Goal: Task Accomplishment & Management: Manage account settings

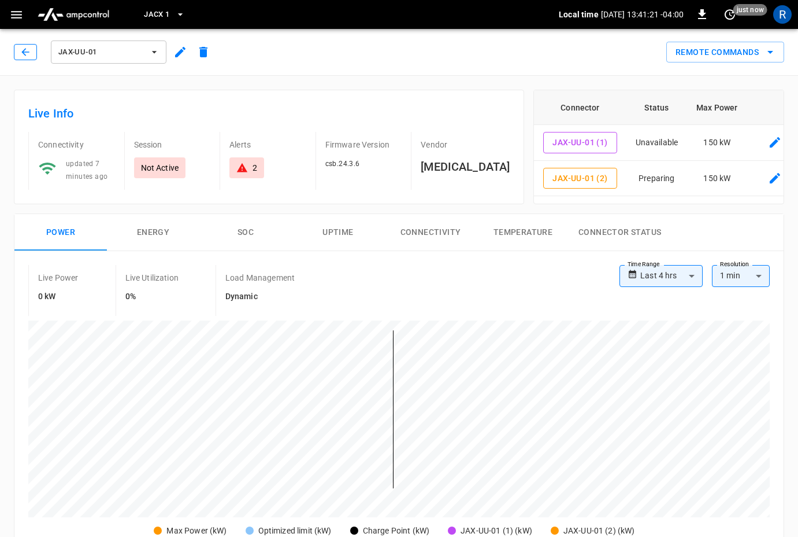
click at [25, 51] on icon "button" at bounding box center [26, 52] width 12 height 12
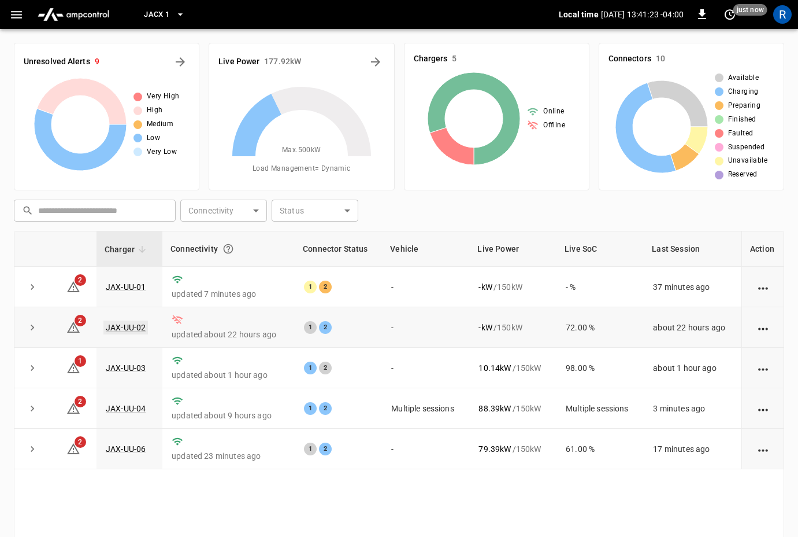
click at [113, 327] on link "JAX-UU-02" at bounding box center [125, 327] width 45 height 14
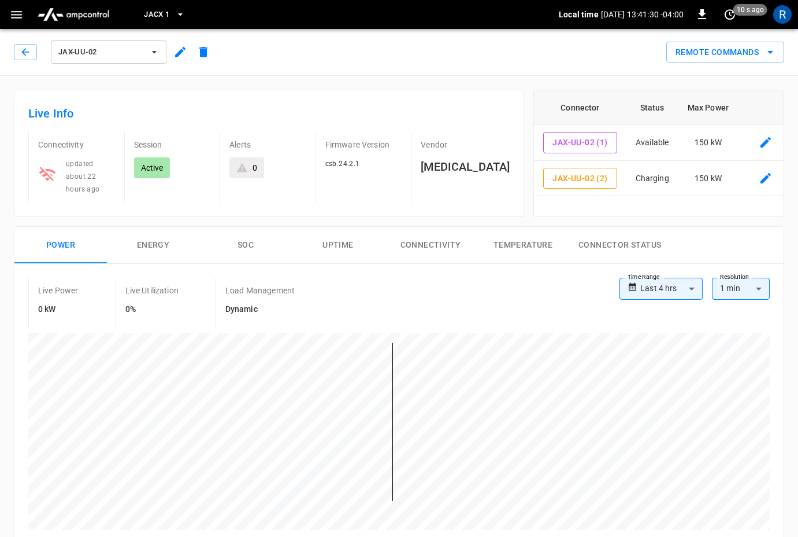
click at [184, 52] on icon "button" at bounding box center [180, 52] width 14 height 14
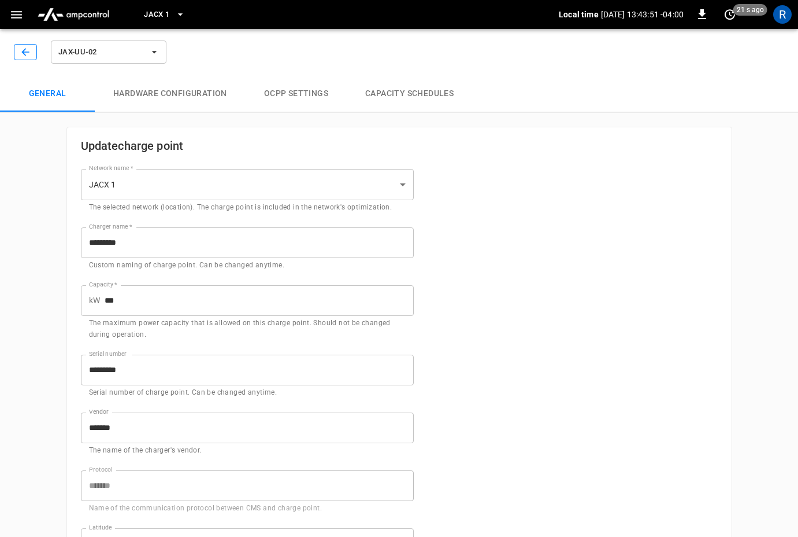
click at [17, 48] on button "button" at bounding box center [25, 52] width 23 height 16
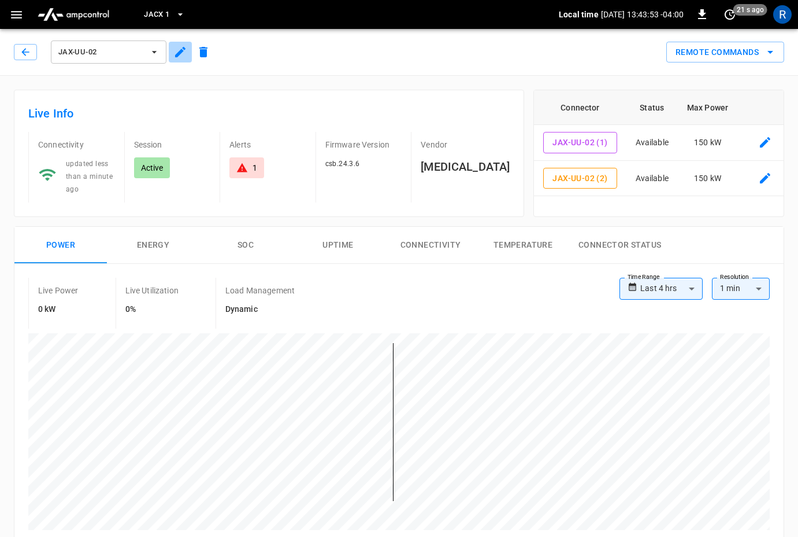
click at [179, 51] on icon "button" at bounding box center [180, 52] width 10 height 10
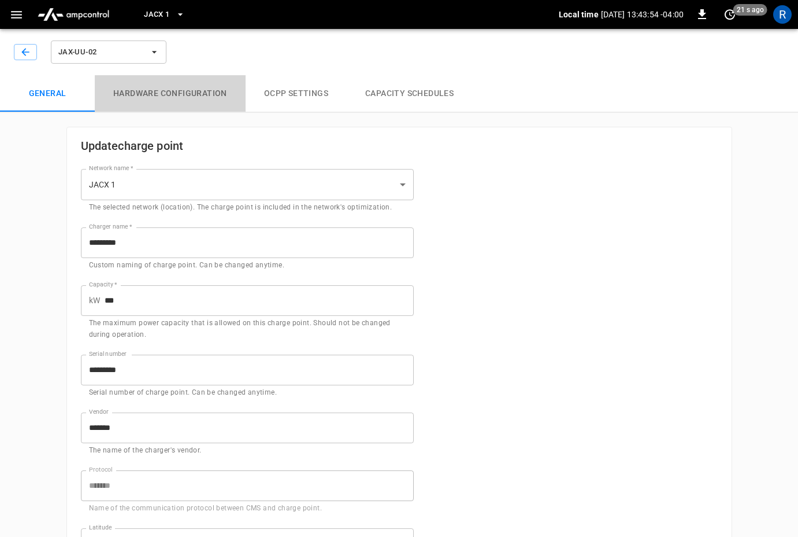
click at [147, 95] on button "Hardware configuration" at bounding box center [170, 93] width 151 height 37
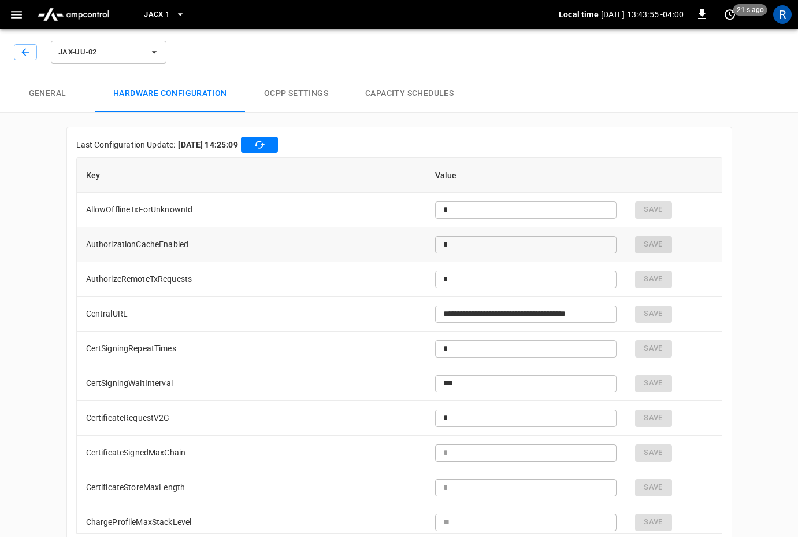
type input "**********"
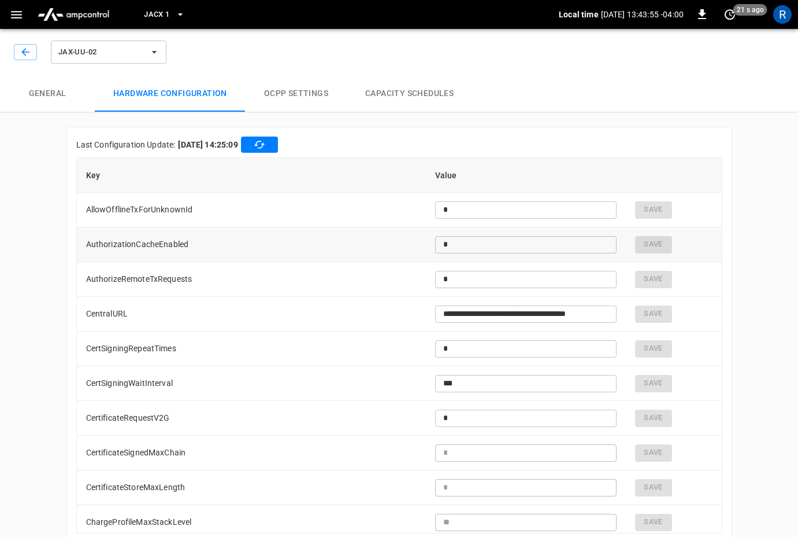
type input "**********"
click at [31, 47] on button "button" at bounding box center [25, 52] width 23 height 16
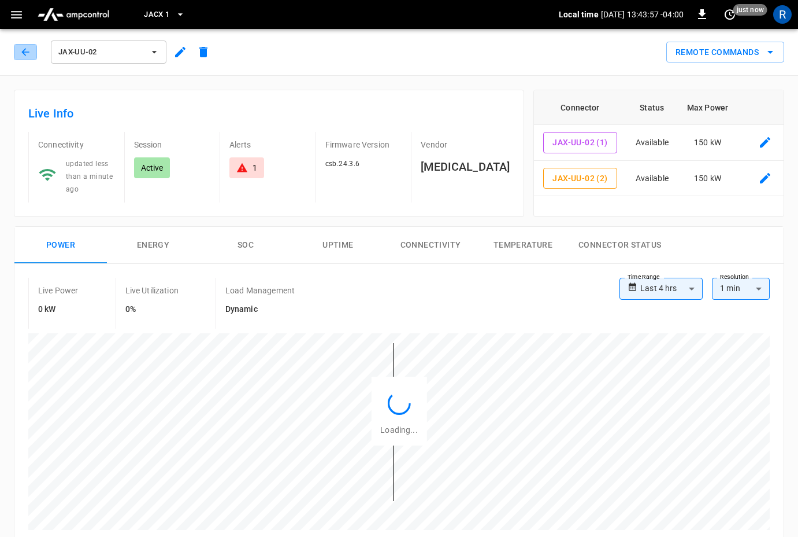
click at [31, 47] on button "button" at bounding box center [25, 52] width 23 height 16
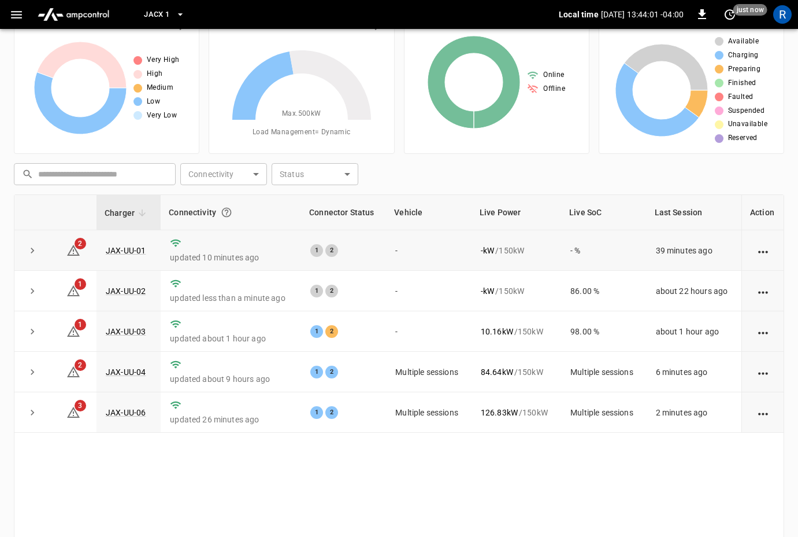
scroll to position [37, 0]
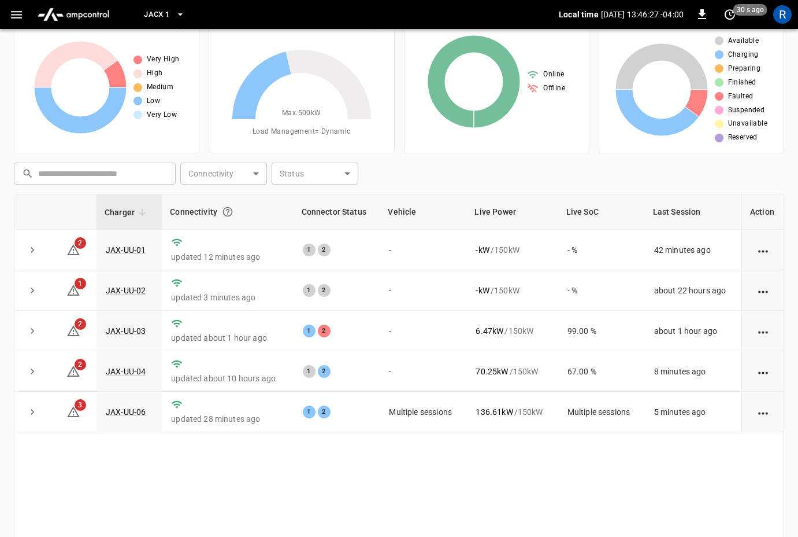
click at [156, 5] on button "JACX 1" at bounding box center [164, 14] width 50 height 23
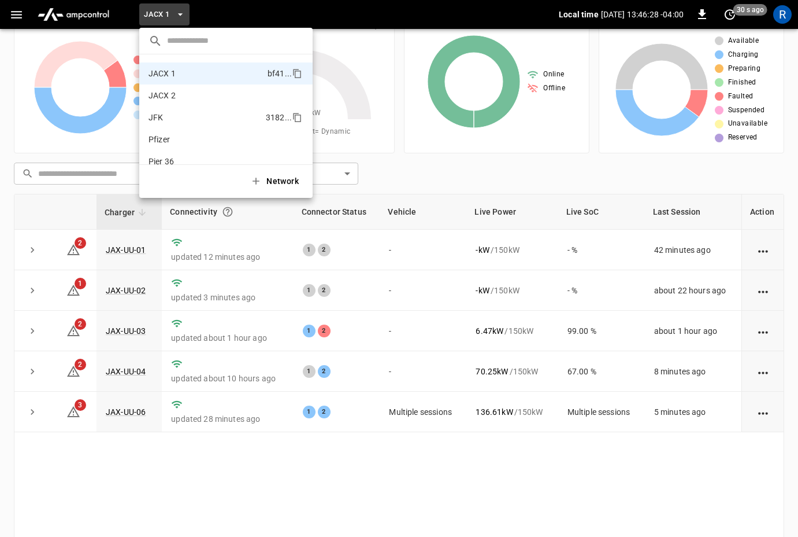
scroll to position [75, 0]
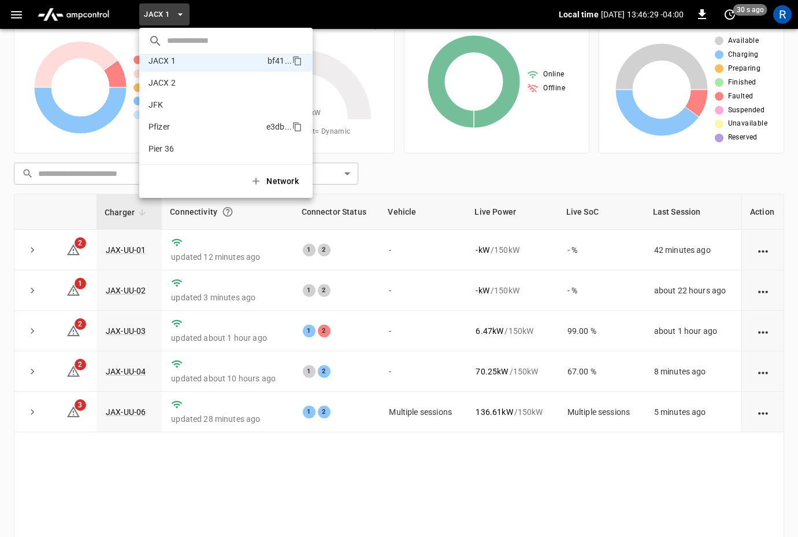
click at [171, 123] on p "Pfizer" at bounding box center [205, 127] width 113 height 12
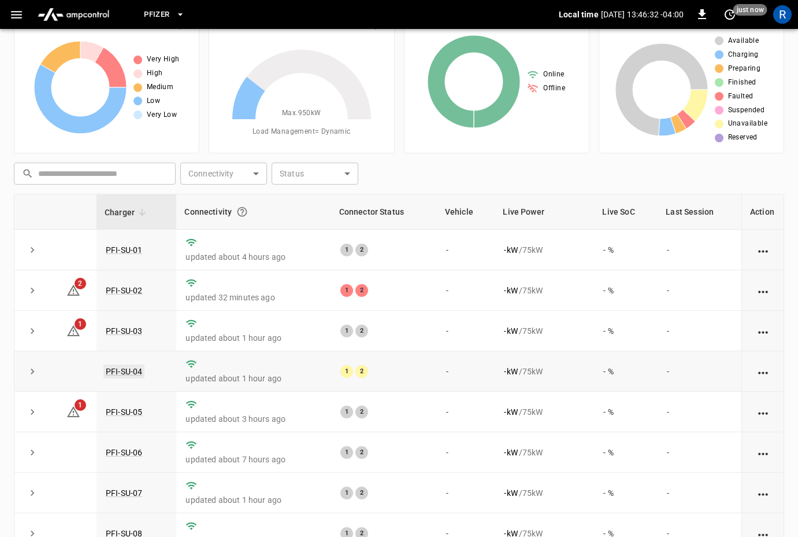
click at [127, 372] on link "PFI-SU-04" at bounding box center [123, 371] width 41 height 14
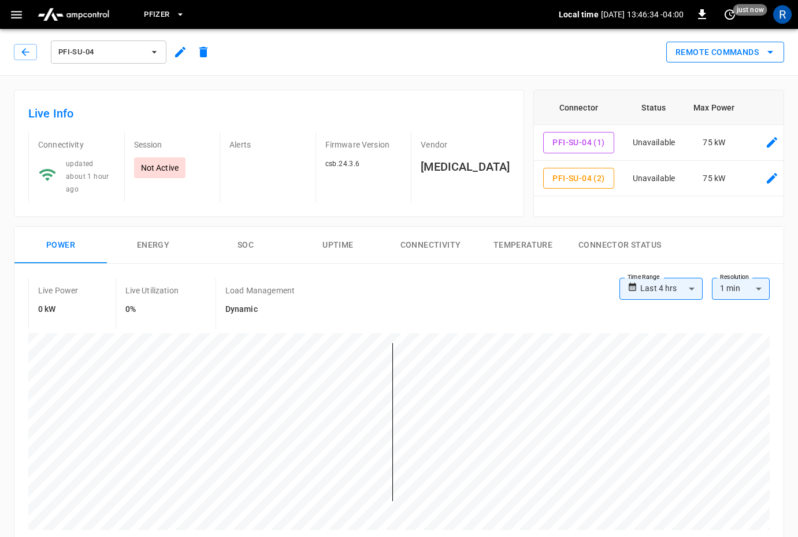
click at [744, 53] on button "Remote Commands" at bounding box center [726, 52] width 118 height 21
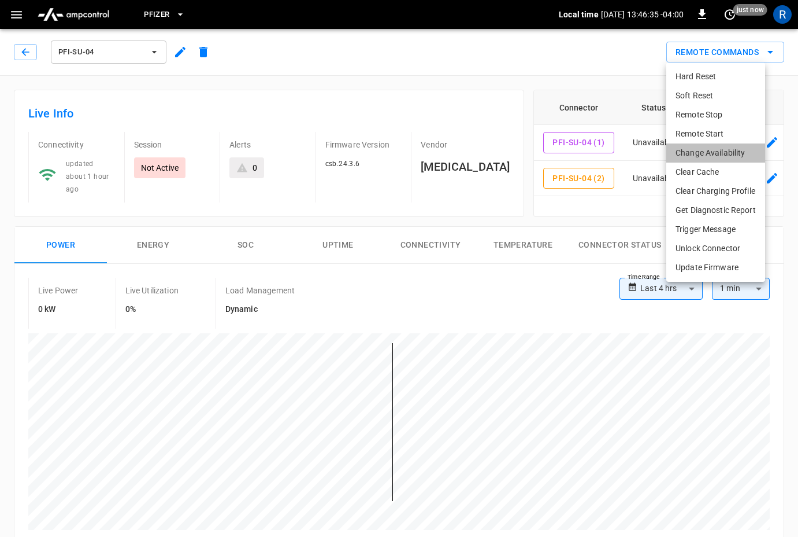
click at [714, 152] on li "Change Availability" at bounding box center [716, 152] width 99 height 19
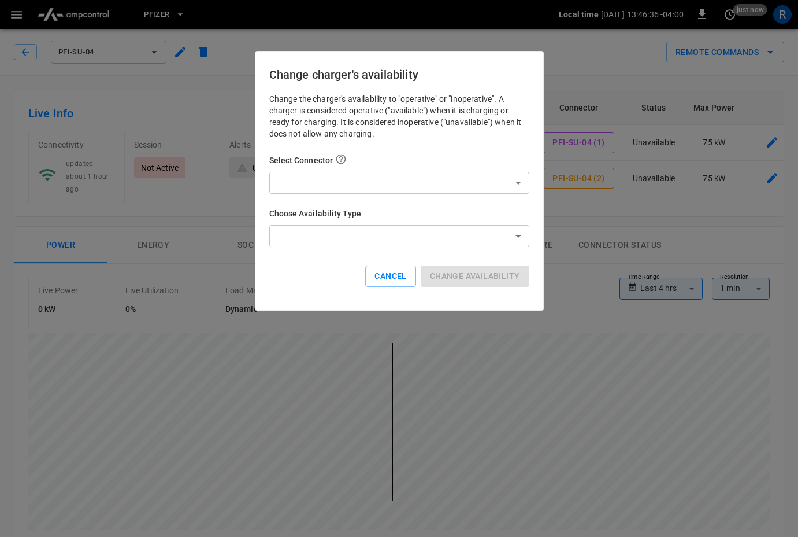
click at [417, 164] on h6 "Select Connector" at bounding box center [399, 160] width 260 height 14
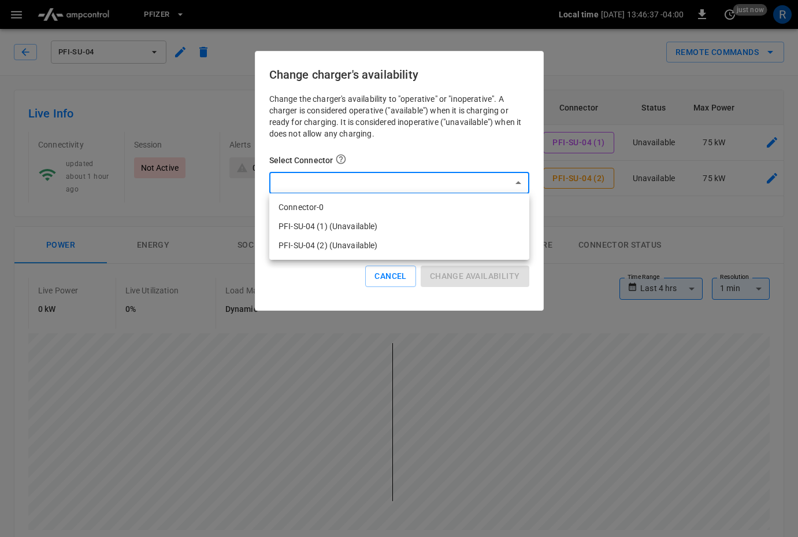
click at [372, 201] on li "Connector-0" at bounding box center [399, 207] width 260 height 19
type input "*"
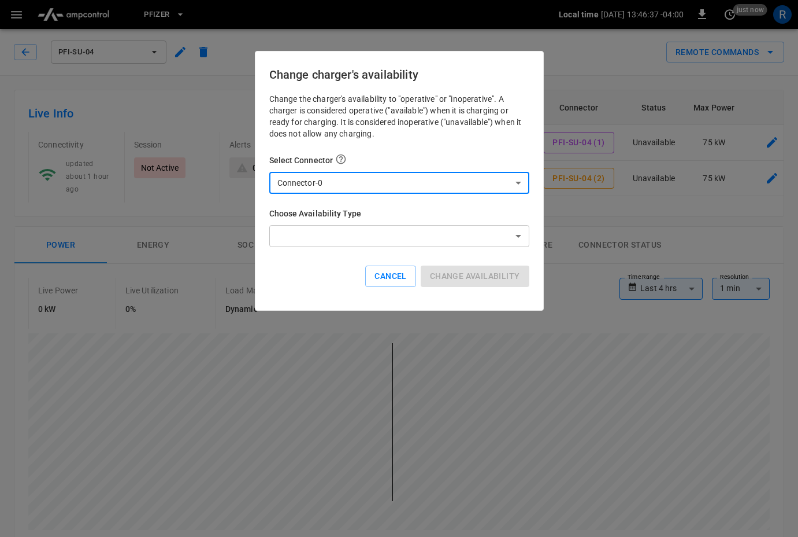
click at [355, 250] on div "Change the charger's availability to "operative" or "inoperative". A charger is…" at bounding box center [399, 199] width 260 height 212
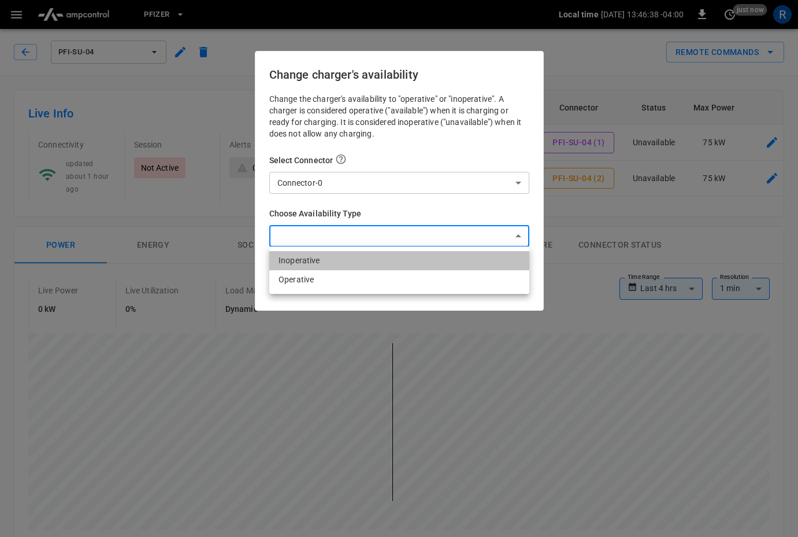
click at [347, 254] on li "Inoperative" at bounding box center [399, 260] width 260 height 19
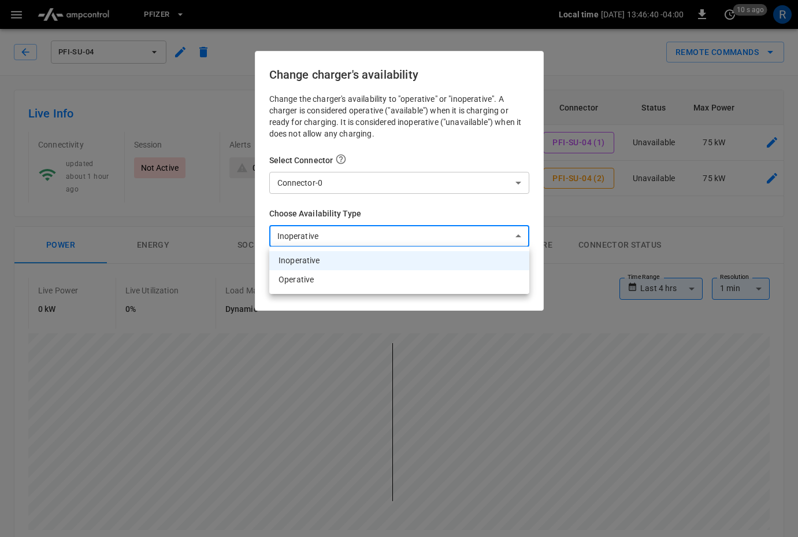
click at [439, 273] on li "Operative" at bounding box center [399, 279] width 260 height 19
type input "*********"
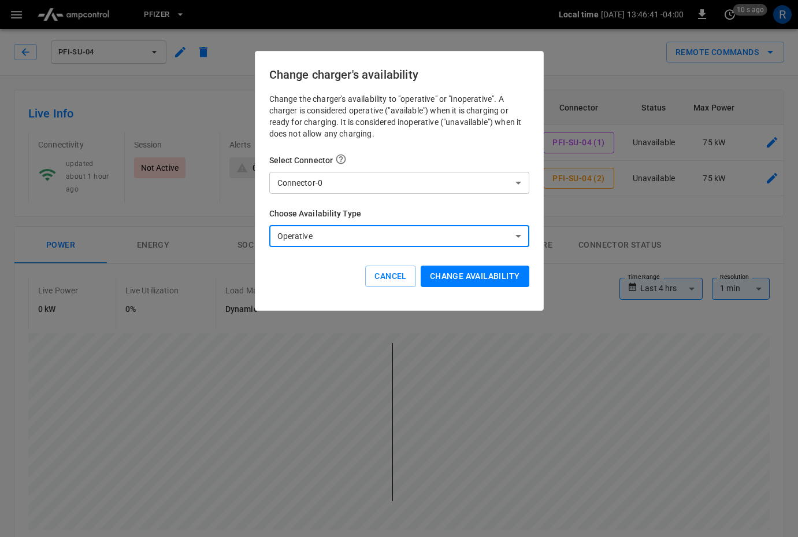
click at [460, 278] on button "Change availability" at bounding box center [475, 275] width 109 height 21
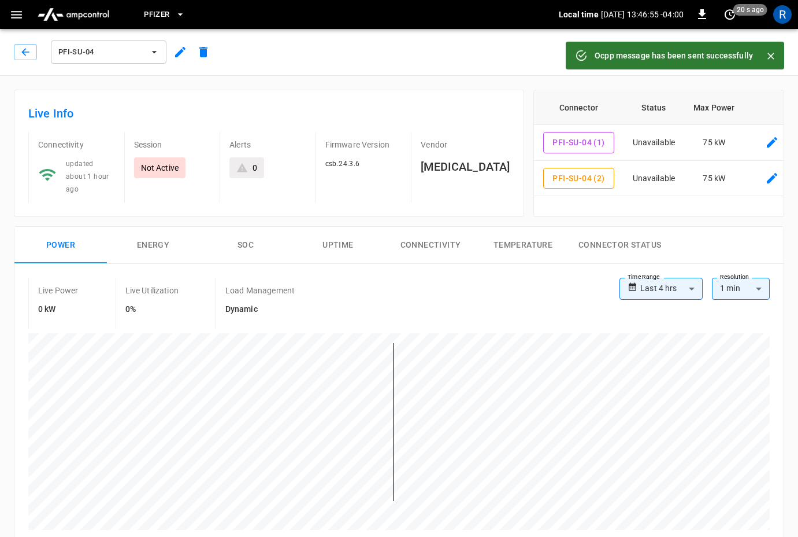
click at [110, 51] on span "PFI-SU-04" at bounding box center [101, 52] width 86 height 13
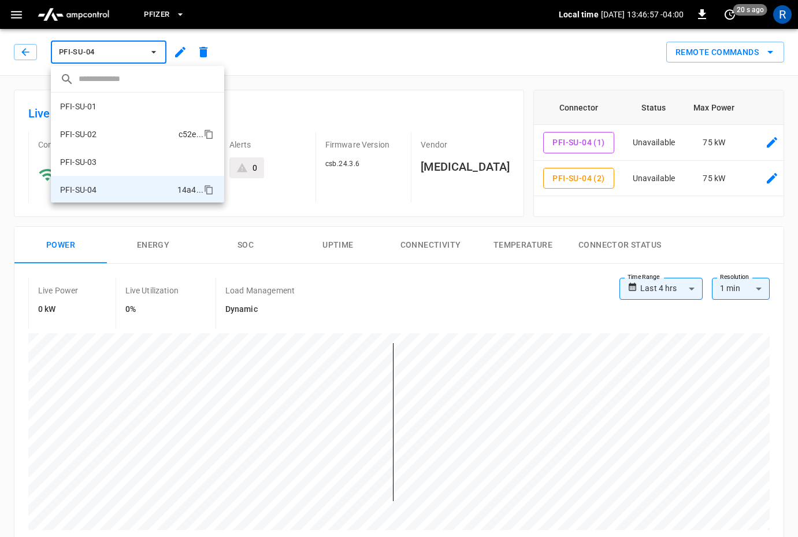
click at [96, 135] on p "PFI-SU-02" at bounding box center [78, 134] width 36 height 12
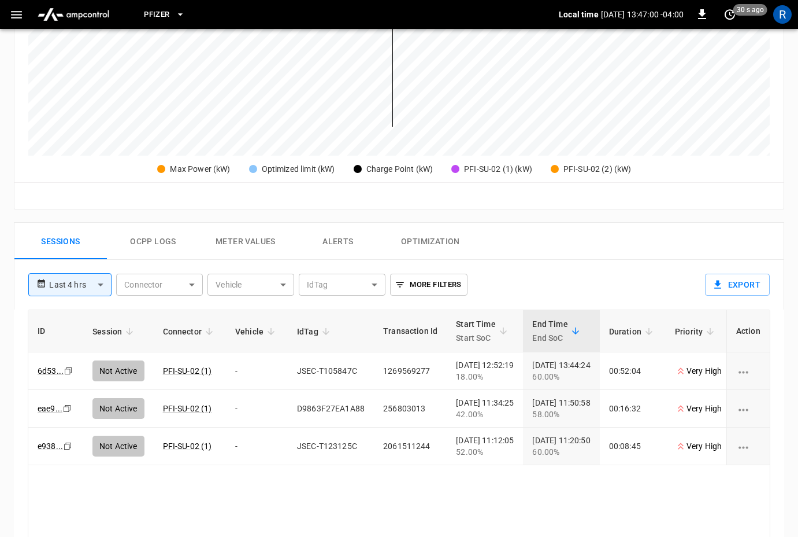
scroll to position [372, 0]
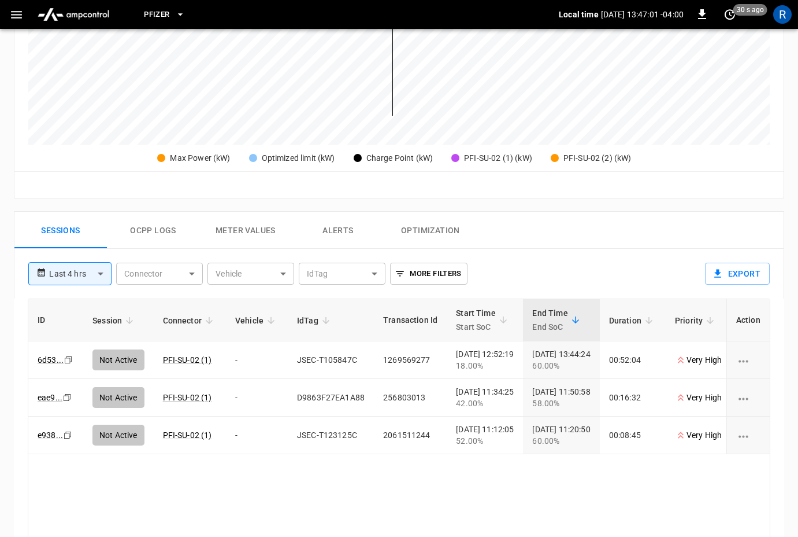
click at [153, 215] on button "Ocpp logs" at bounding box center [153, 230] width 93 height 37
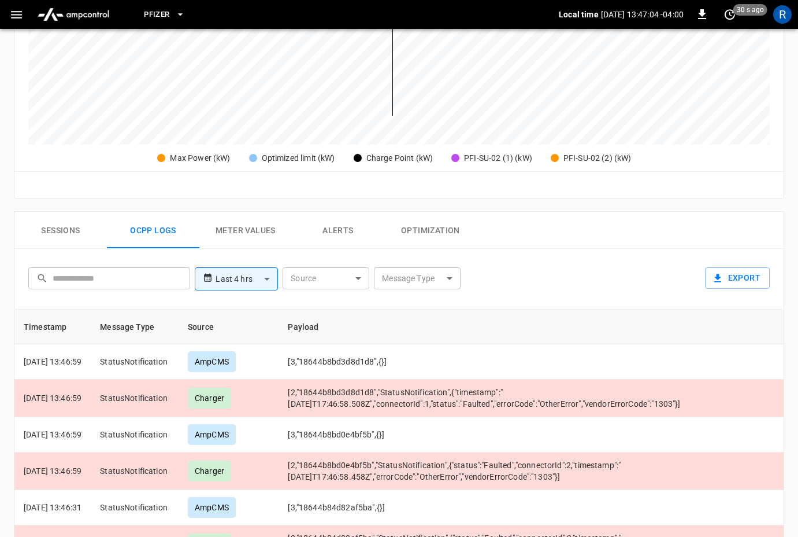
click at [56, 220] on button "Sessions" at bounding box center [60, 230] width 93 height 37
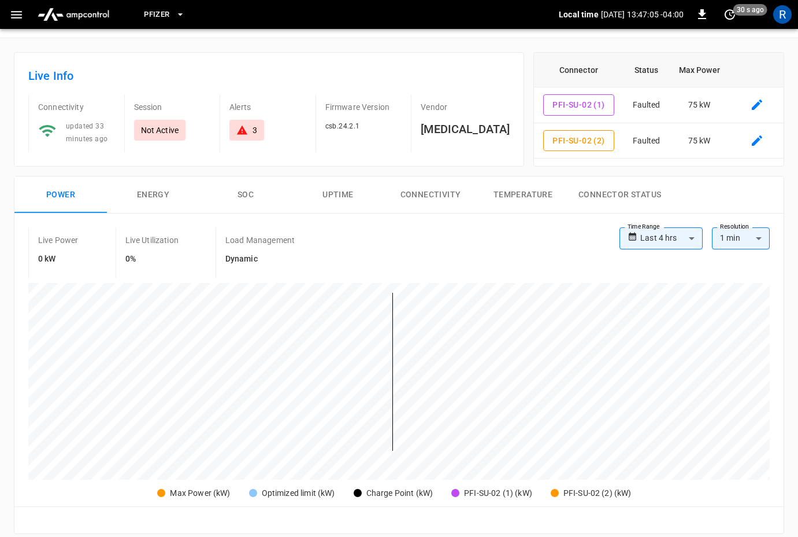
scroll to position [0, 0]
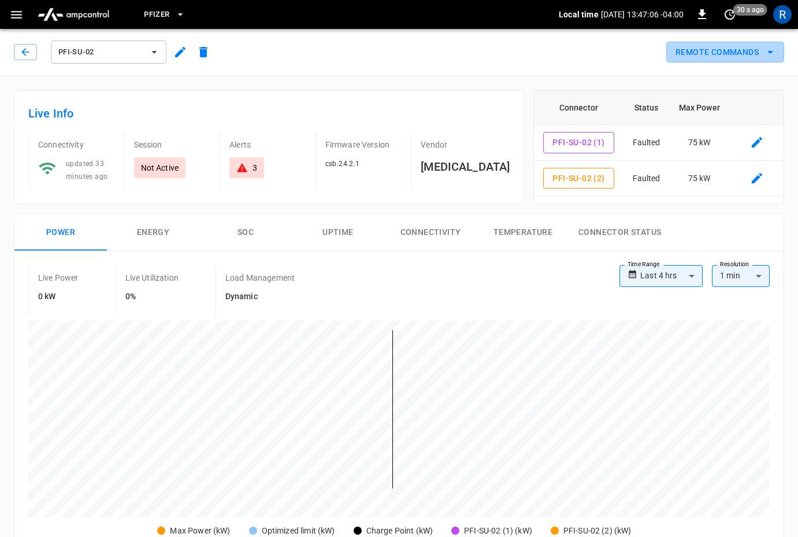
click at [740, 50] on button "Remote Commands" at bounding box center [726, 52] width 118 height 21
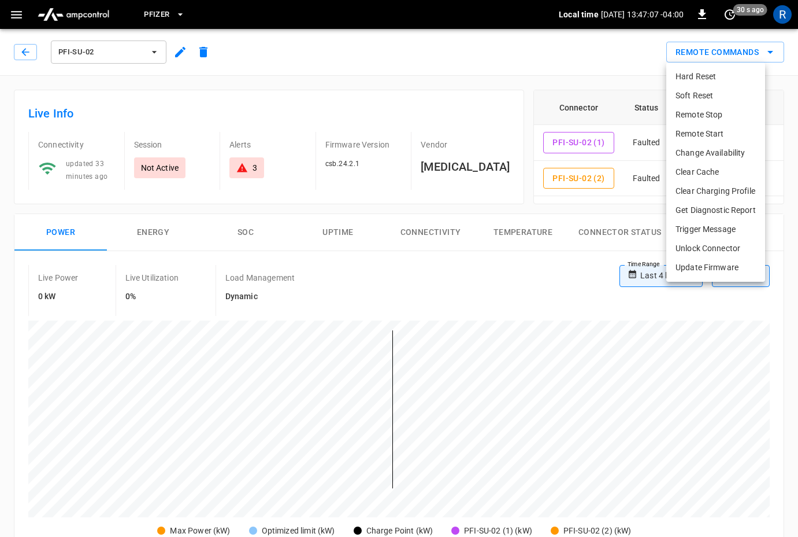
click at [469, 262] on div at bounding box center [399, 268] width 798 height 537
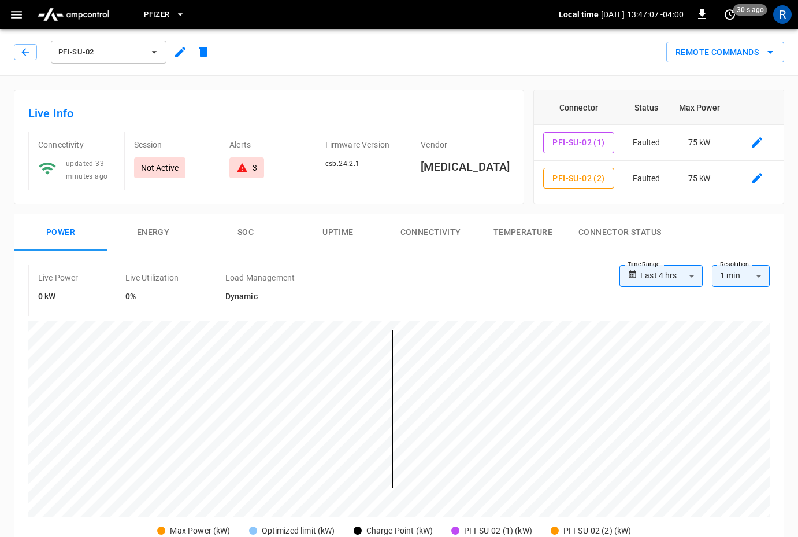
click at [681, 273] on body "**********" at bounding box center [399, 546] width 798 height 1092
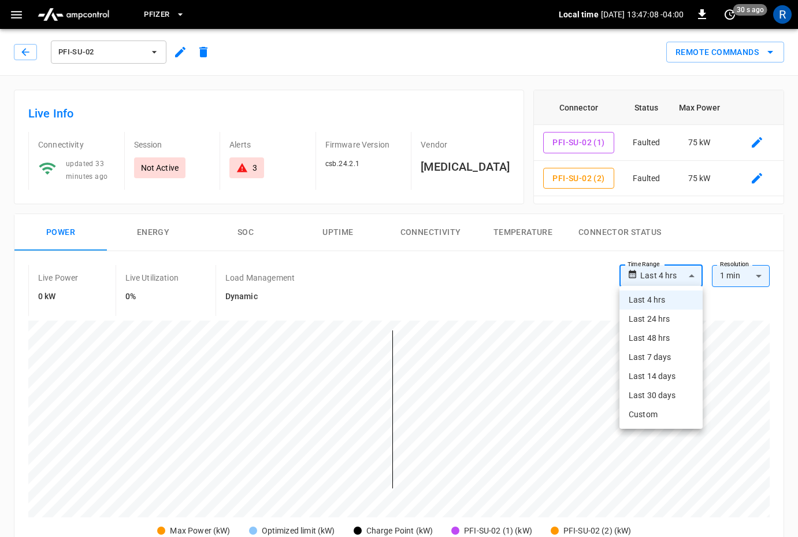
click at [675, 321] on li "Last 24 hrs" at bounding box center [661, 318] width 83 height 19
type input "**********"
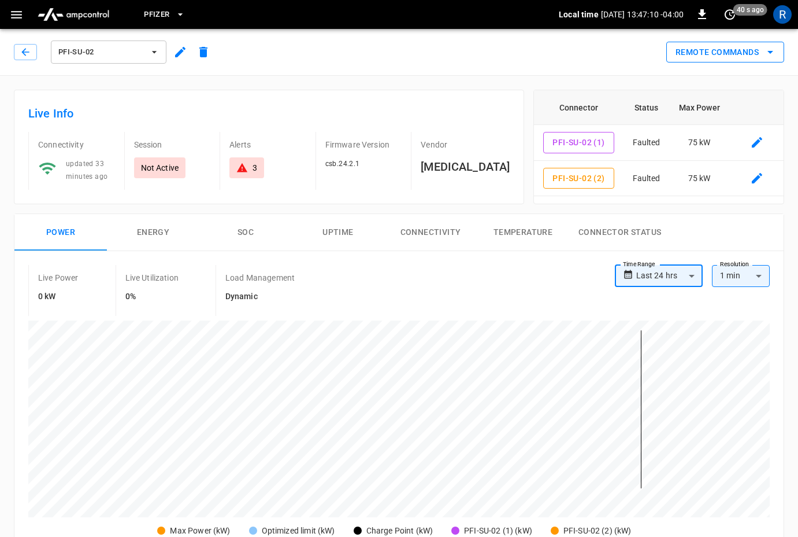
click at [708, 50] on button "Remote Commands" at bounding box center [726, 52] width 118 height 21
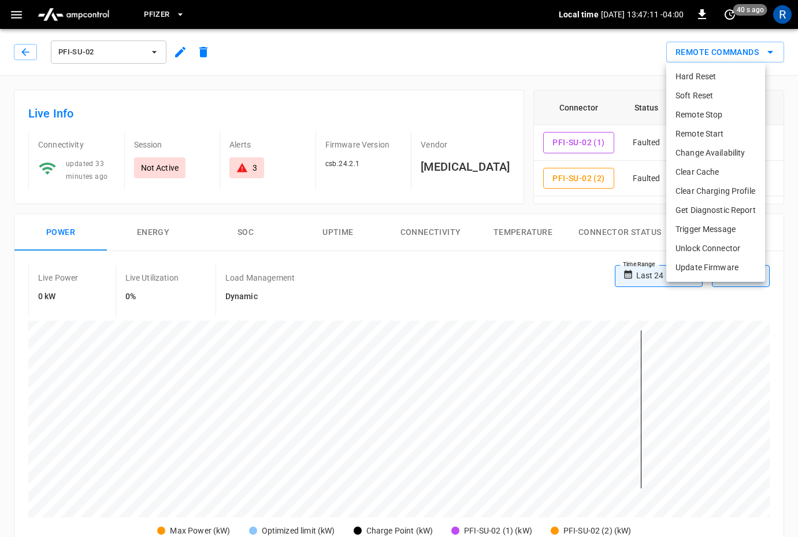
click at [694, 152] on li "Change Availability" at bounding box center [716, 152] width 99 height 19
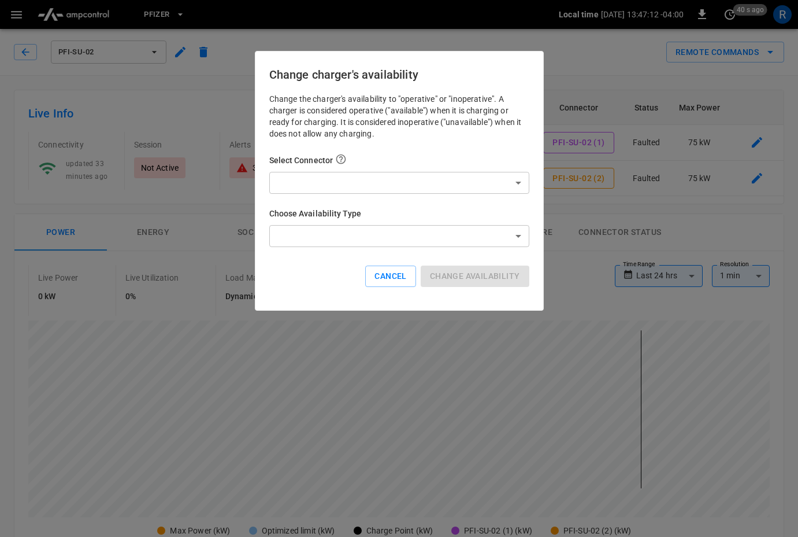
click at [351, 202] on div "Change the charger's availability to "operative" or "inoperative". A charger is…" at bounding box center [399, 199] width 260 height 212
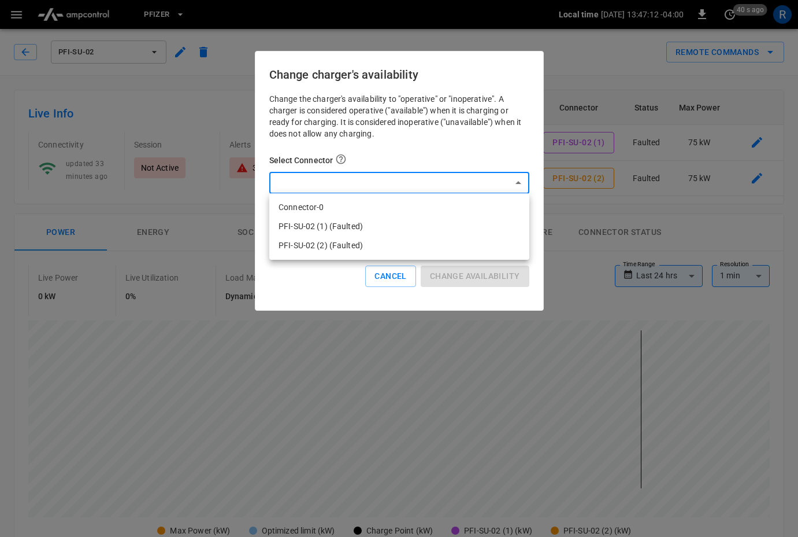
click at [350, 182] on body "**********" at bounding box center [399, 546] width 798 height 1092
click at [339, 246] on li "PFI-SU-02 (2) (Faulted)" at bounding box center [399, 245] width 260 height 19
type input "**********"
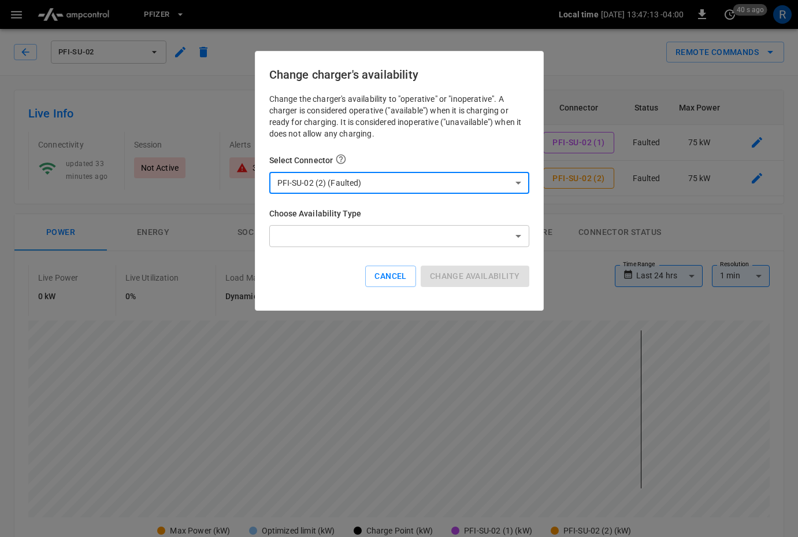
click at [339, 238] on body "**********" at bounding box center [399, 546] width 798 height 1092
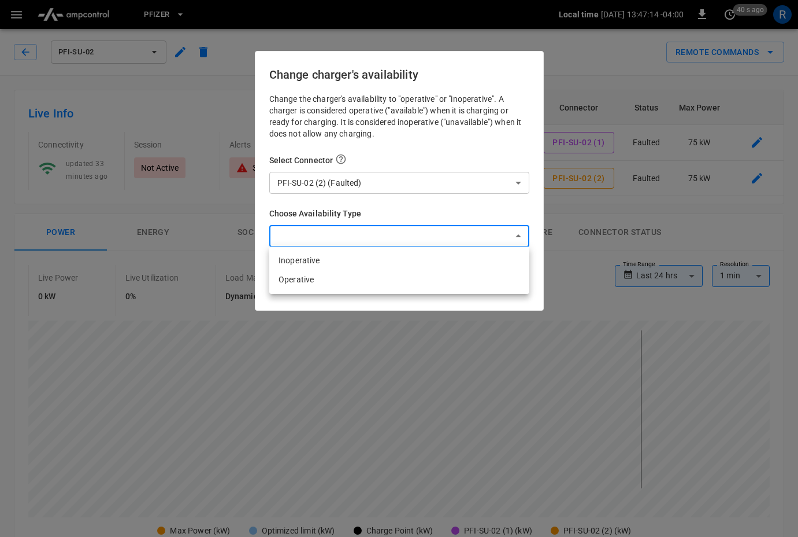
click at [330, 262] on li "Inoperative" at bounding box center [399, 260] width 260 height 19
type input "**********"
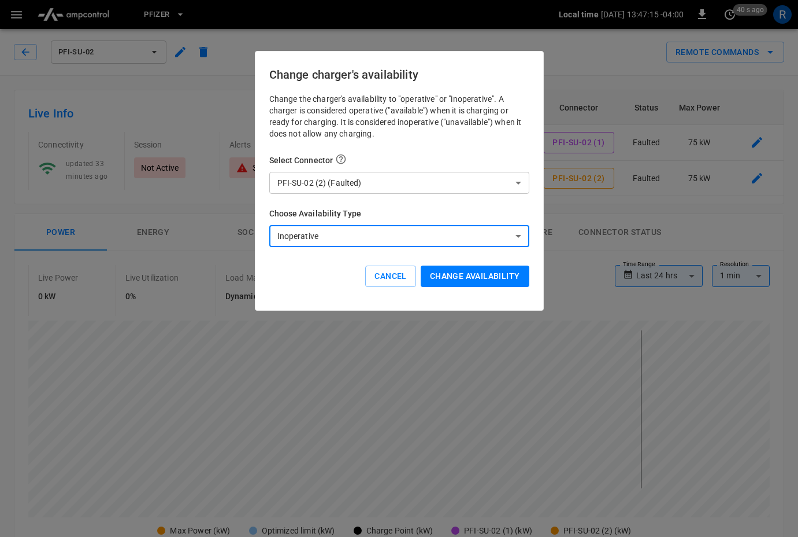
click at [494, 280] on button "Change availability" at bounding box center [475, 275] width 109 height 21
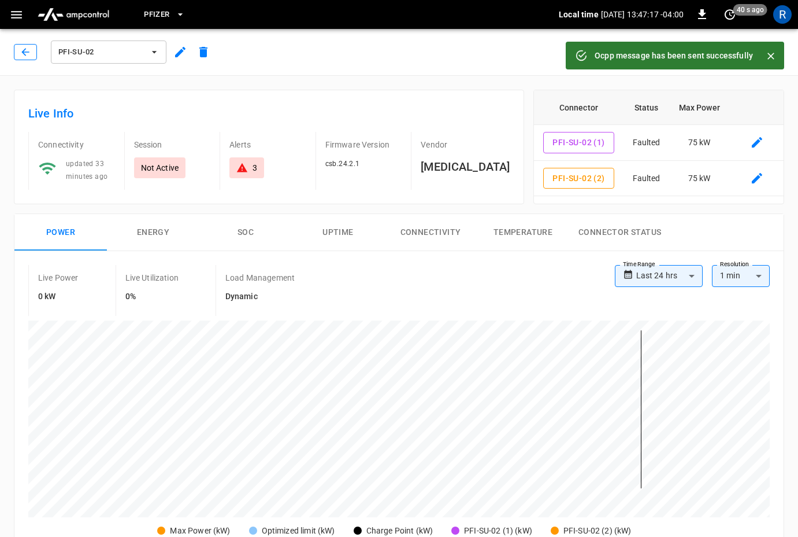
click at [25, 52] on icon "button" at bounding box center [25, 52] width 8 height 8
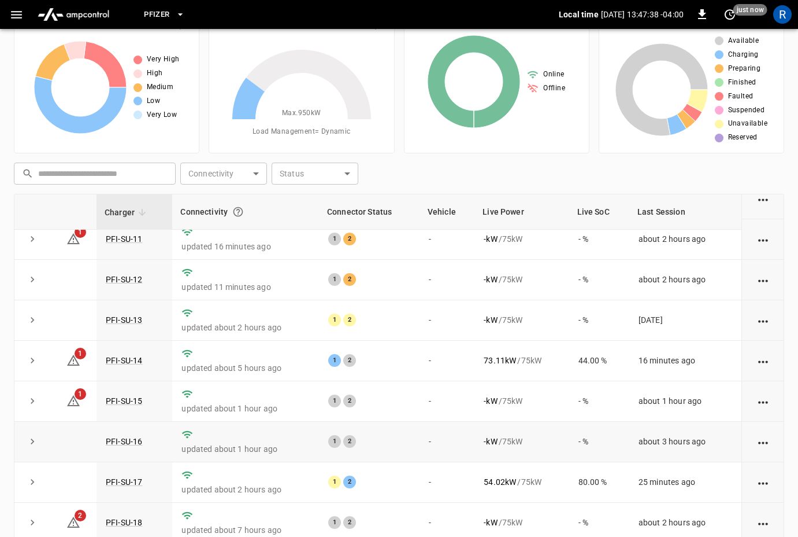
scroll to position [574, 0]
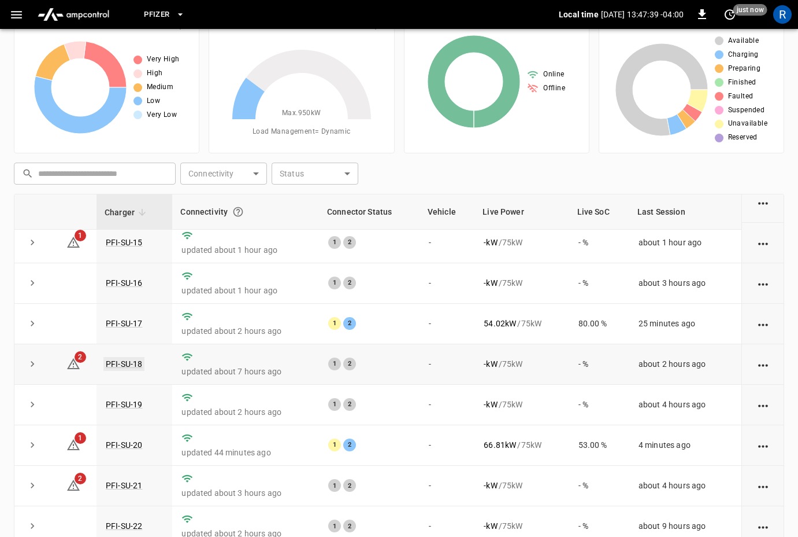
click at [130, 365] on link "PFI-SU-18" at bounding box center [123, 364] width 41 height 14
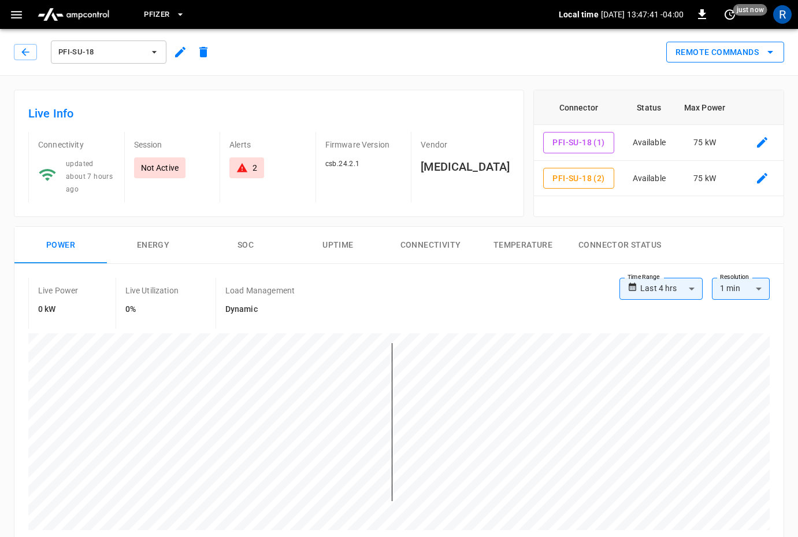
click at [738, 46] on button "Remote Commands" at bounding box center [726, 52] width 118 height 21
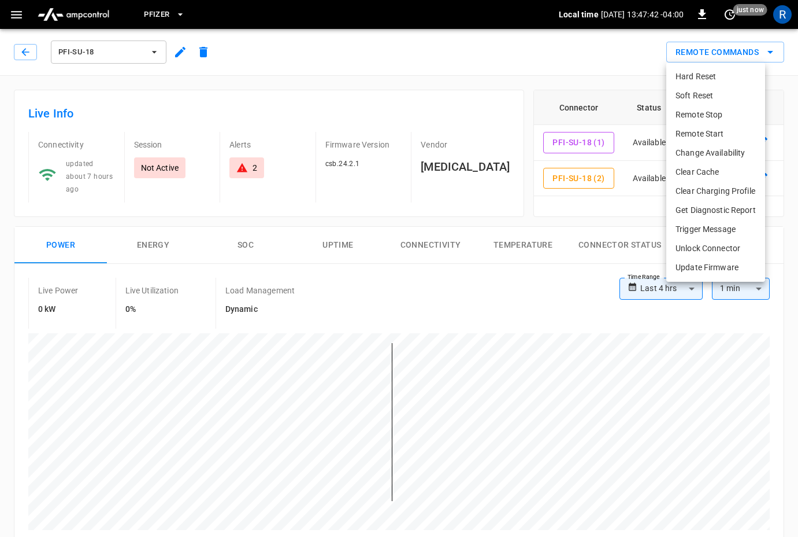
click at [720, 48] on div at bounding box center [399, 268] width 798 height 537
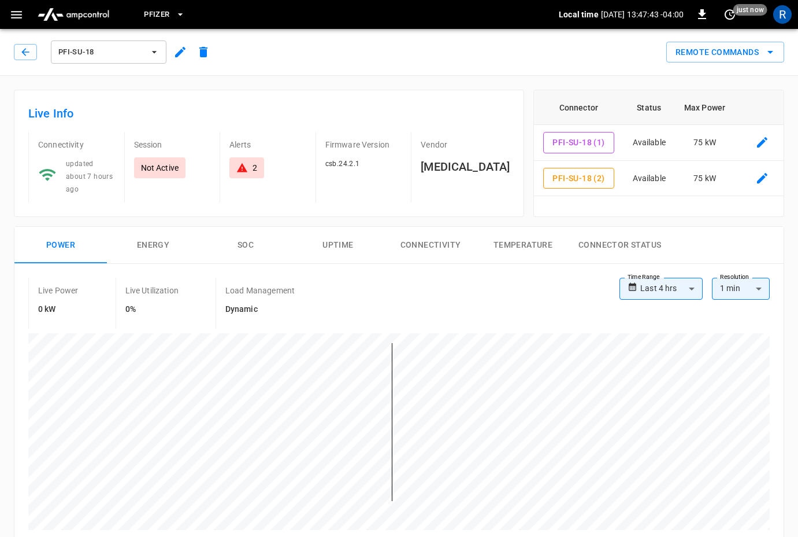
scroll to position [45, 0]
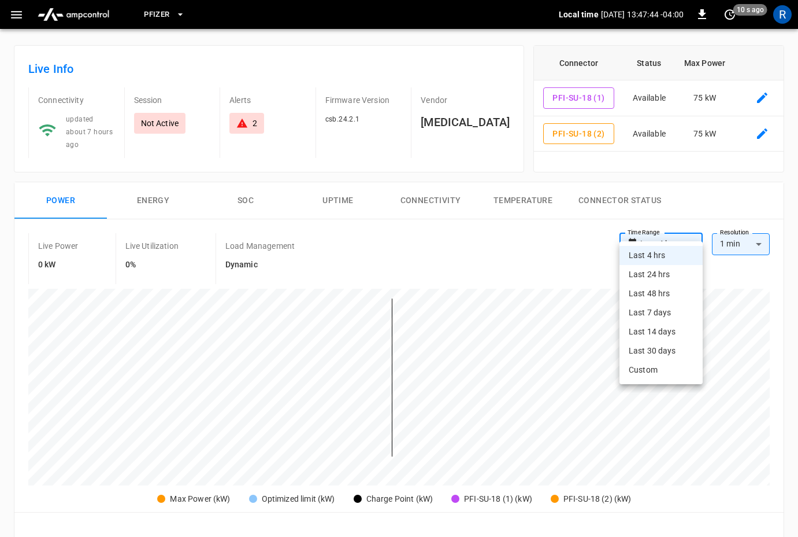
click at [674, 239] on body "**********" at bounding box center [399, 507] width 798 height 1104
click at [663, 273] on li "Last 24 hrs" at bounding box center [661, 274] width 83 height 19
type input "**********"
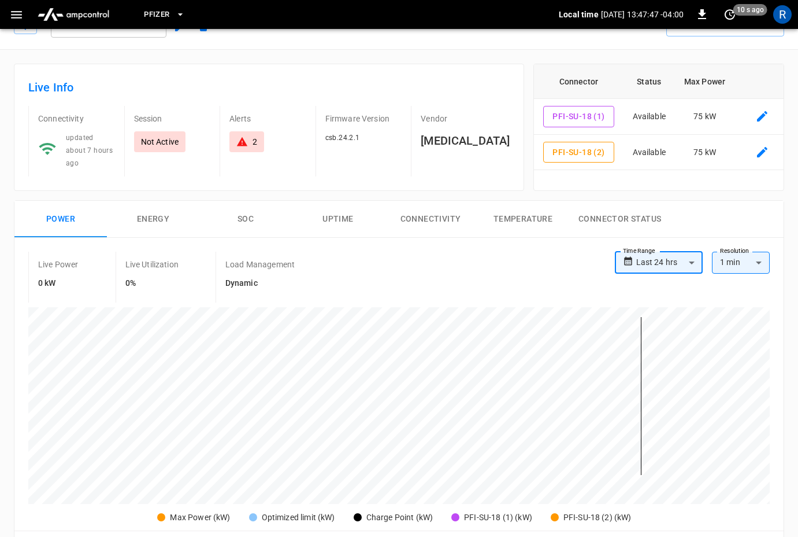
scroll to position [0, 0]
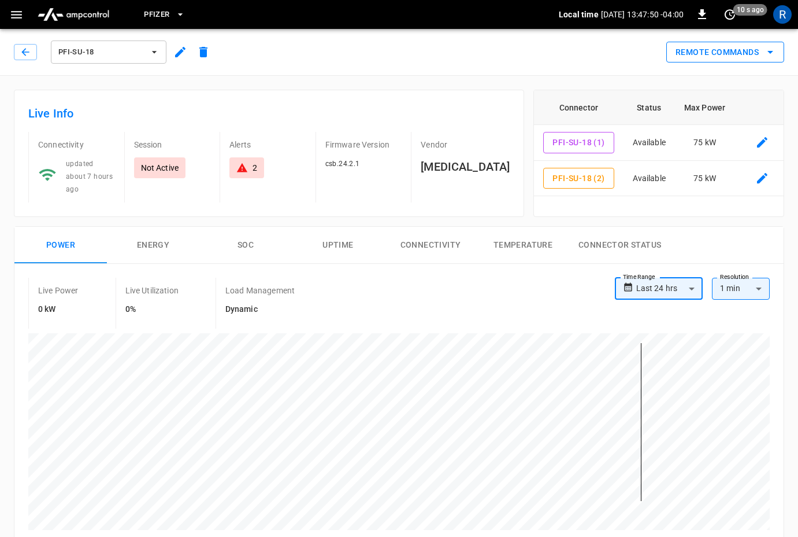
click at [700, 55] on button "Remote Commands" at bounding box center [726, 52] width 118 height 21
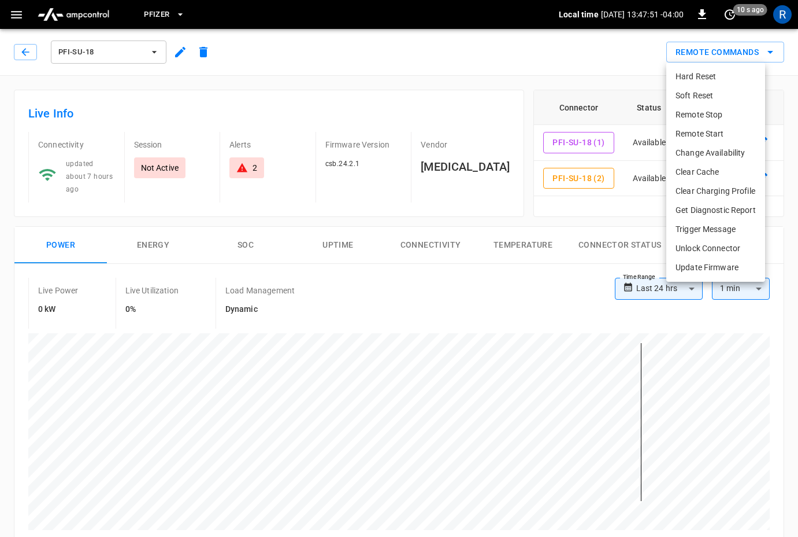
click at [703, 154] on li "Change Availability" at bounding box center [716, 152] width 99 height 19
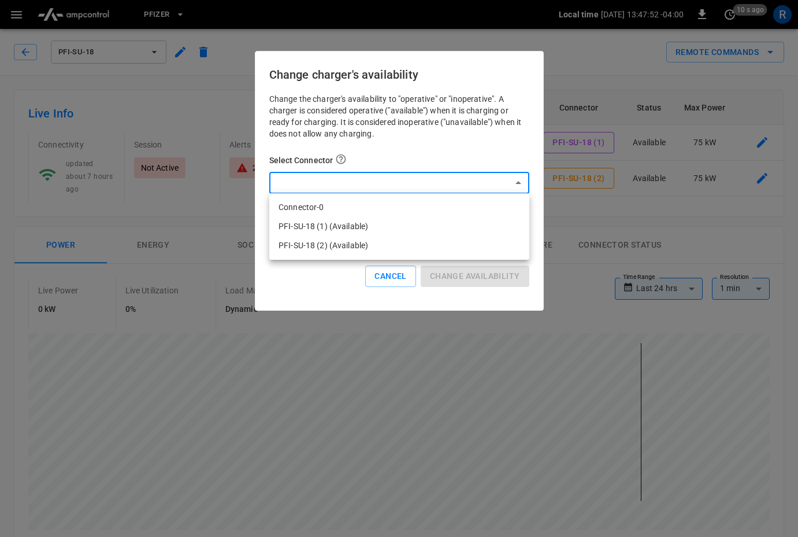
click at [417, 243] on li "PFI-SU-18 (2) (Available)" at bounding box center [399, 245] width 260 height 19
type input "**********"
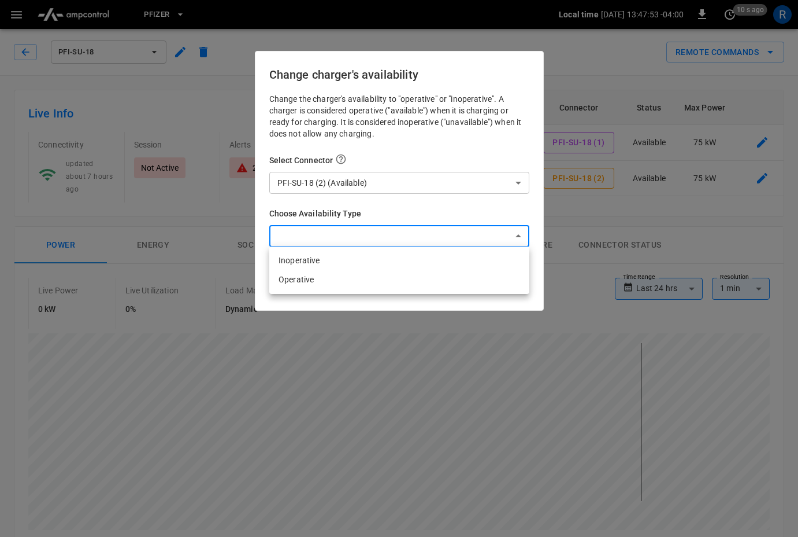
click at [388, 260] on li "Inoperative" at bounding box center [399, 260] width 260 height 19
type input "**********"
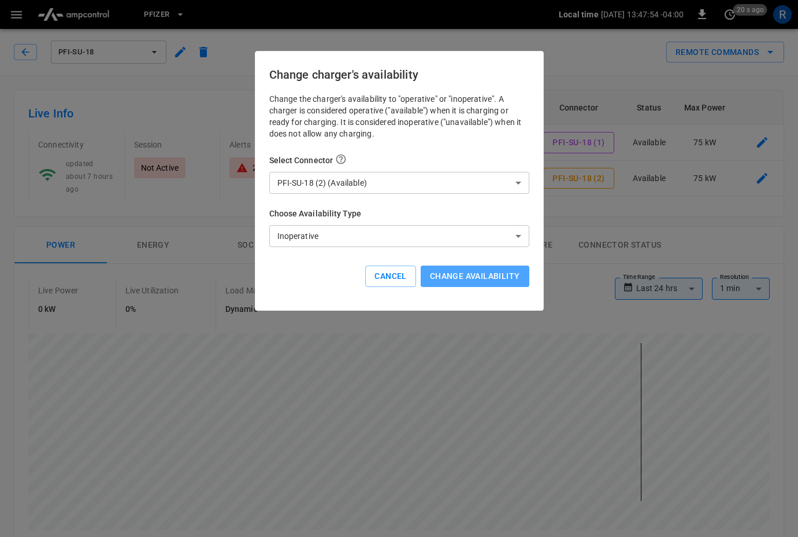
click at [493, 279] on button "Change availability" at bounding box center [475, 275] width 109 height 21
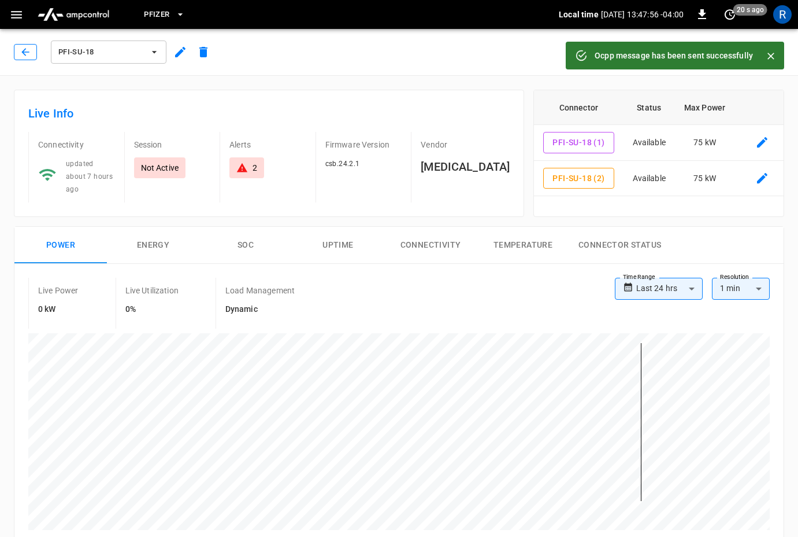
click at [23, 51] on icon "button" at bounding box center [25, 52] width 8 height 8
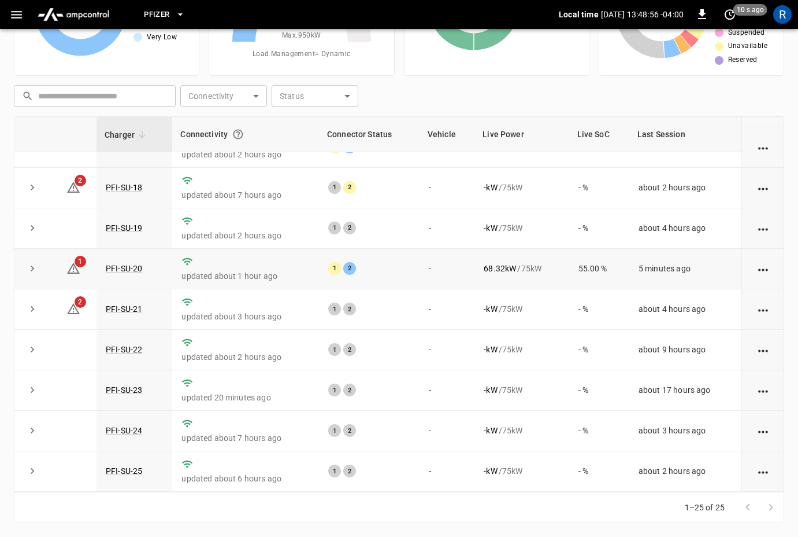
scroll to position [101, 0]
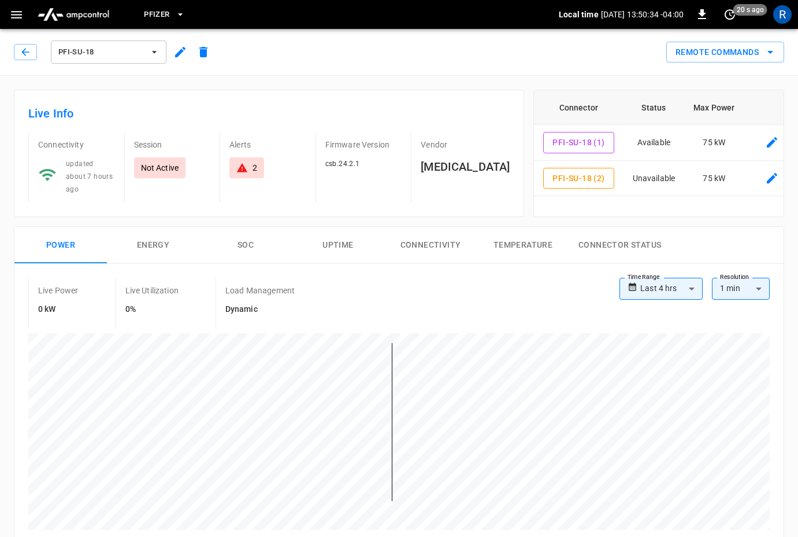
click at [108, 57] on span "PFI-SU-18" at bounding box center [101, 52] width 86 height 13
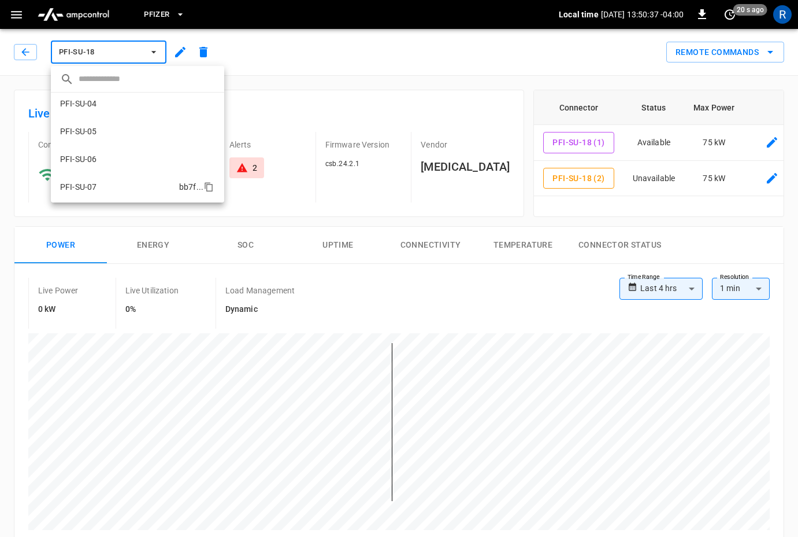
scroll to position [81, 0]
click at [93, 110] on p "PFI-SU-04" at bounding box center [78, 109] width 36 height 12
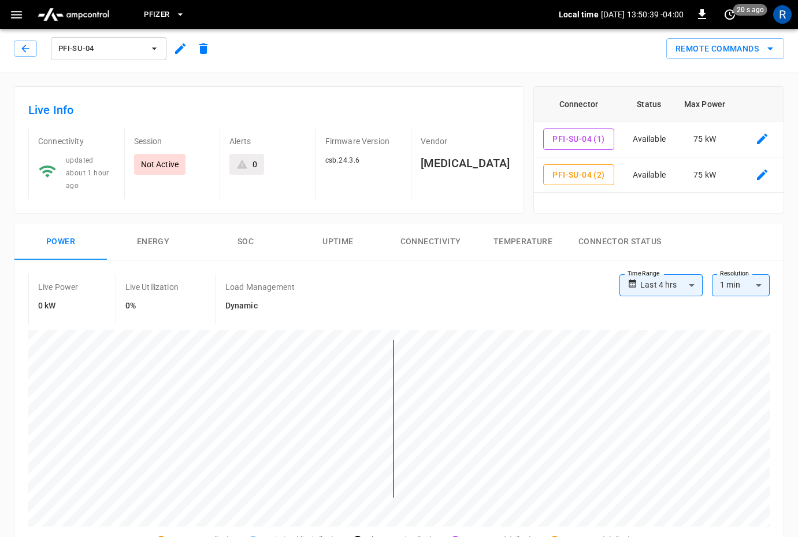
scroll to position [4, 0]
click at [134, 57] on button "PFI-SU-04" at bounding box center [109, 47] width 116 height 23
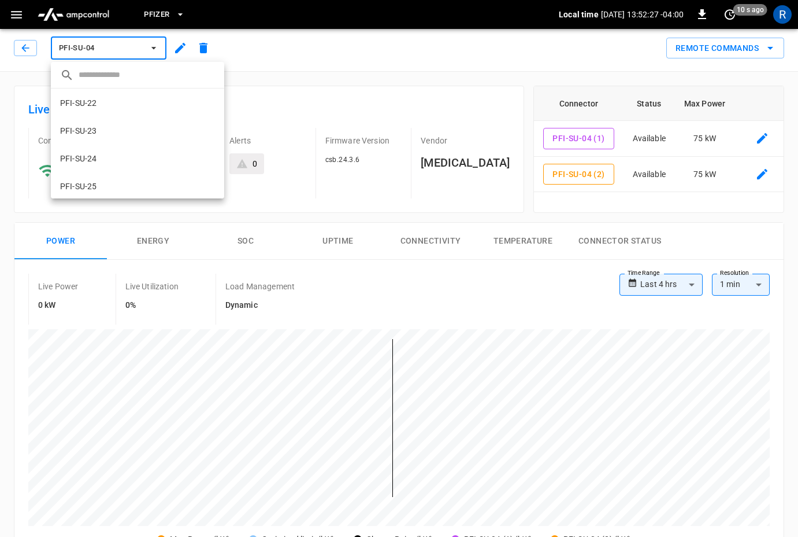
scroll to position [584, 0]
click at [184, 14] on div at bounding box center [399, 268] width 798 height 537
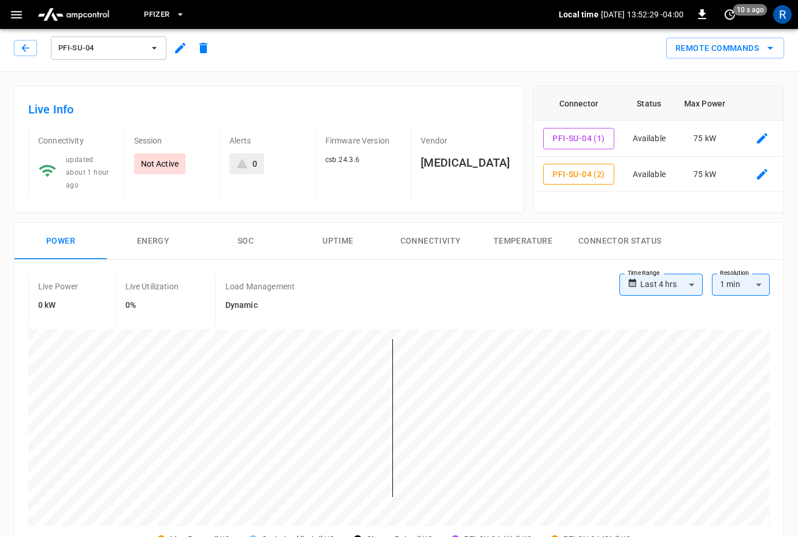
click at [160, 17] on span "Pfizer" at bounding box center [156, 14] width 25 height 13
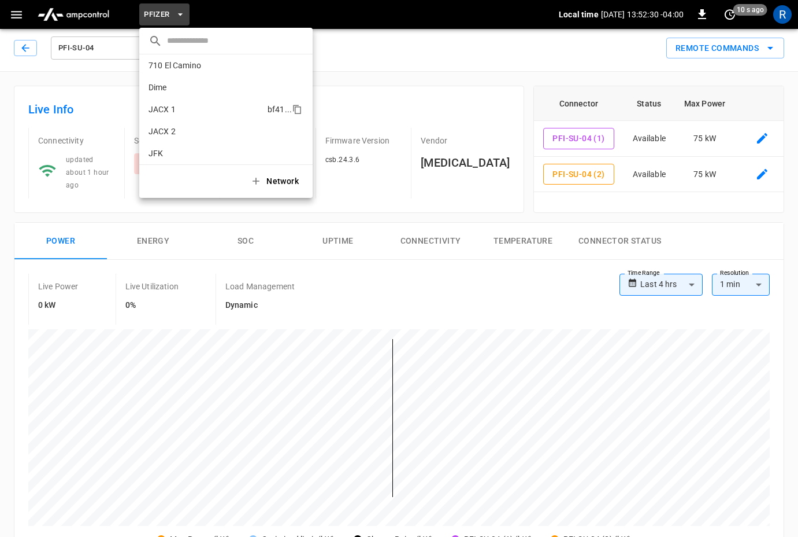
scroll to position [25, 0]
click at [171, 83] on p "Dime" at bounding box center [206, 89] width 114 height 12
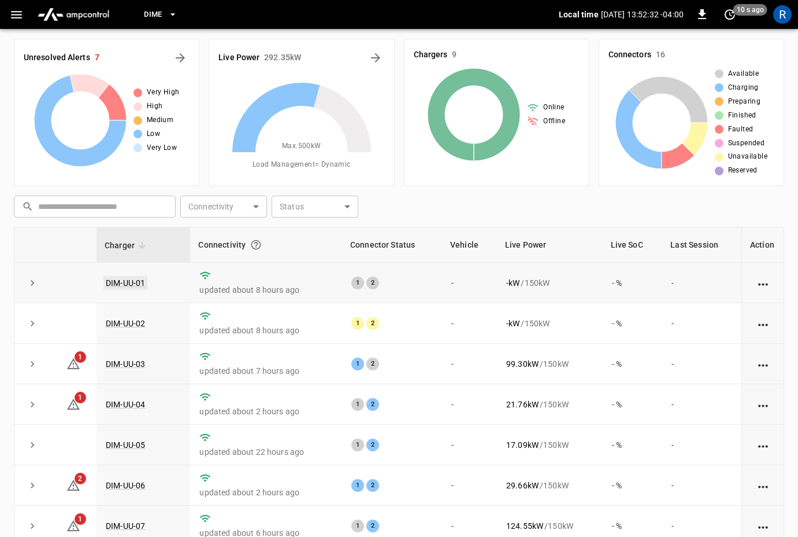
click at [124, 286] on link "DIM-UU-01" at bounding box center [125, 283] width 44 height 14
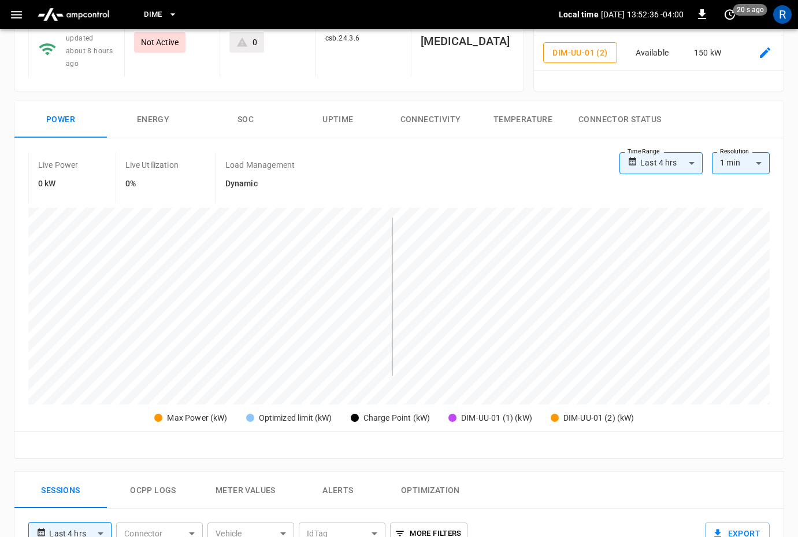
scroll to position [124, 0]
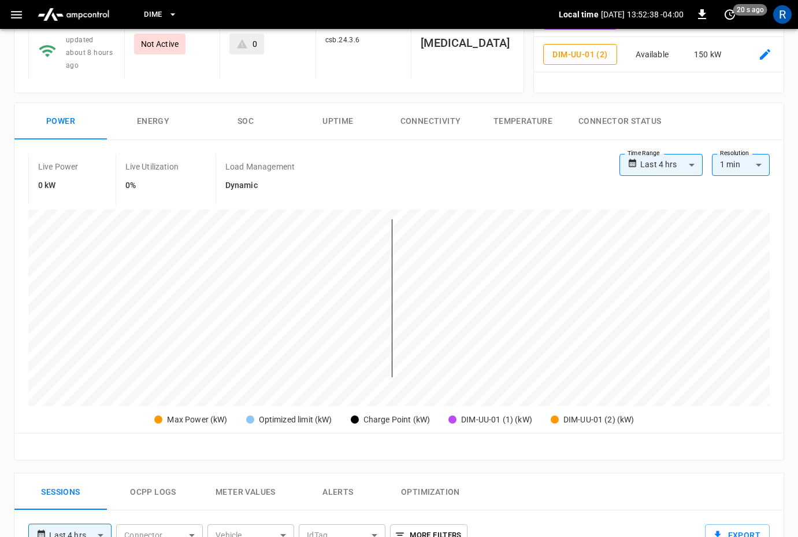
click at [676, 144] on body "**********" at bounding box center [399, 428] width 798 height 1104
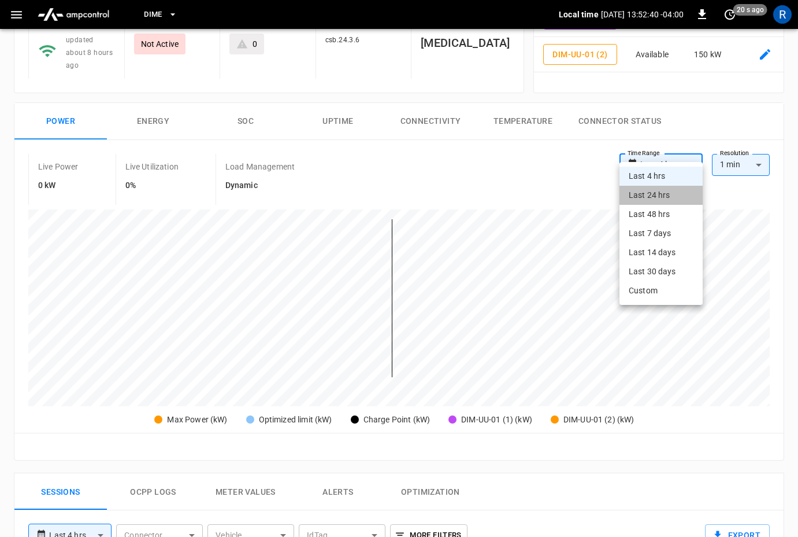
click at [663, 202] on li "Last 24 hrs" at bounding box center [661, 195] width 83 height 19
type input "**********"
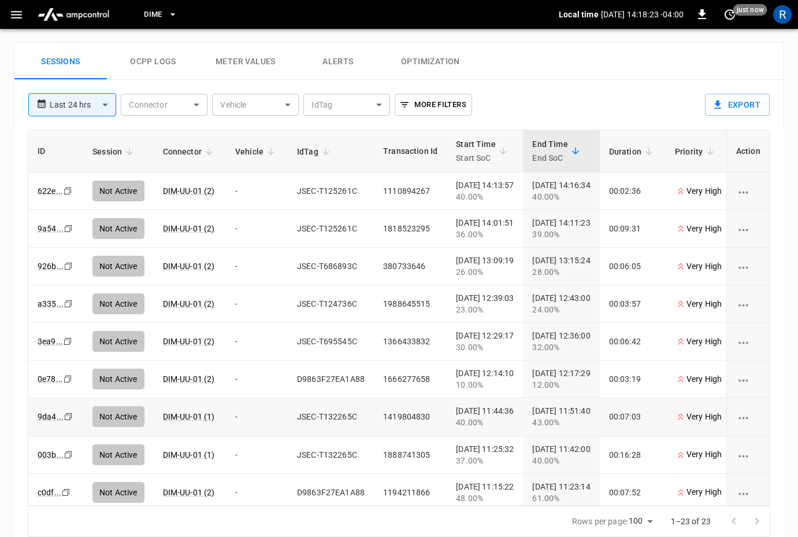
scroll to position [12, 0]
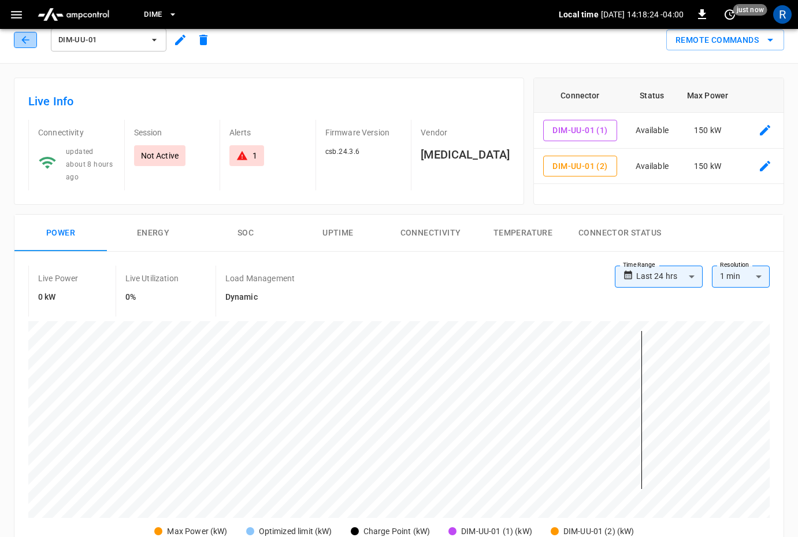
click at [29, 36] on icon "button" at bounding box center [26, 40] width 12 height 12
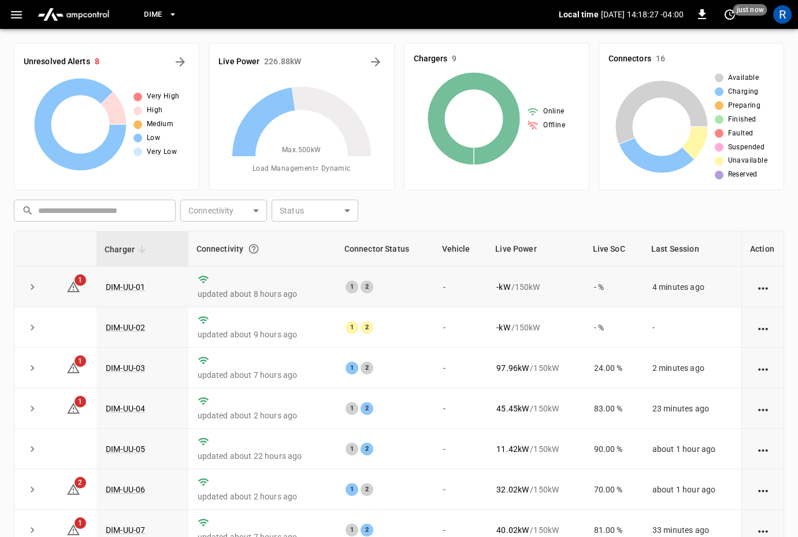
click at [28, 291] on icon "expand row" at bounding box center [33, 287] width 12 height 12
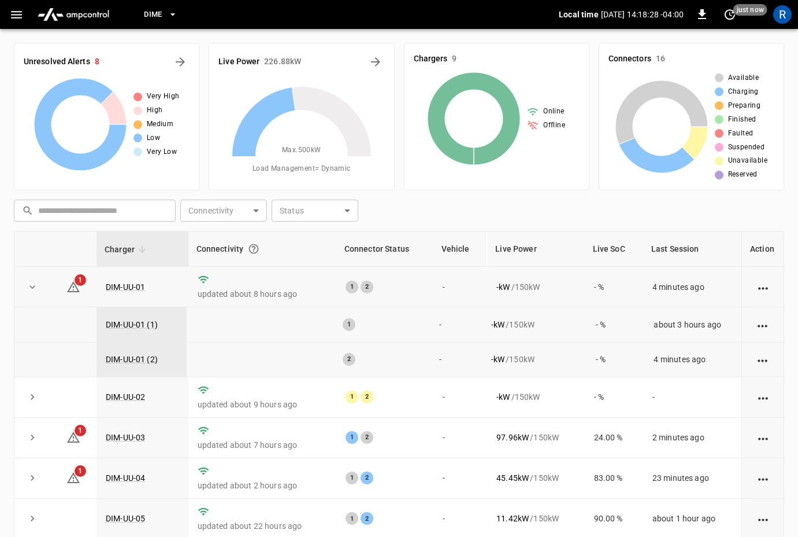
click at [28, 291] on icon "expand row" at bounding box center [33, 287] width 12 height 12
